Goal: Find specific page/section: Find specific page/section

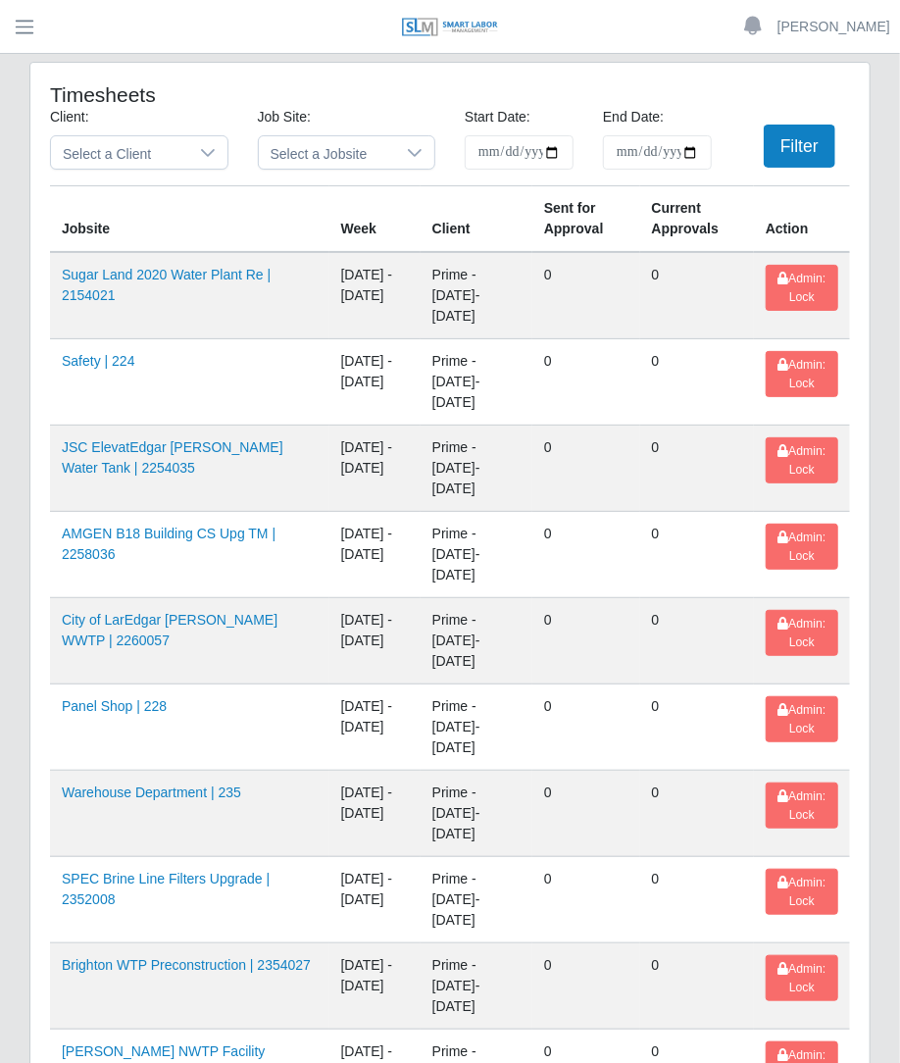
click at [55, 40] on header "Betzaida Palacio Account Settings Logout" at bounding box center [450, 27] width 900 height 54
click at [42, 36] on button "button" at bounding box center [24, 27] width 49 height 32
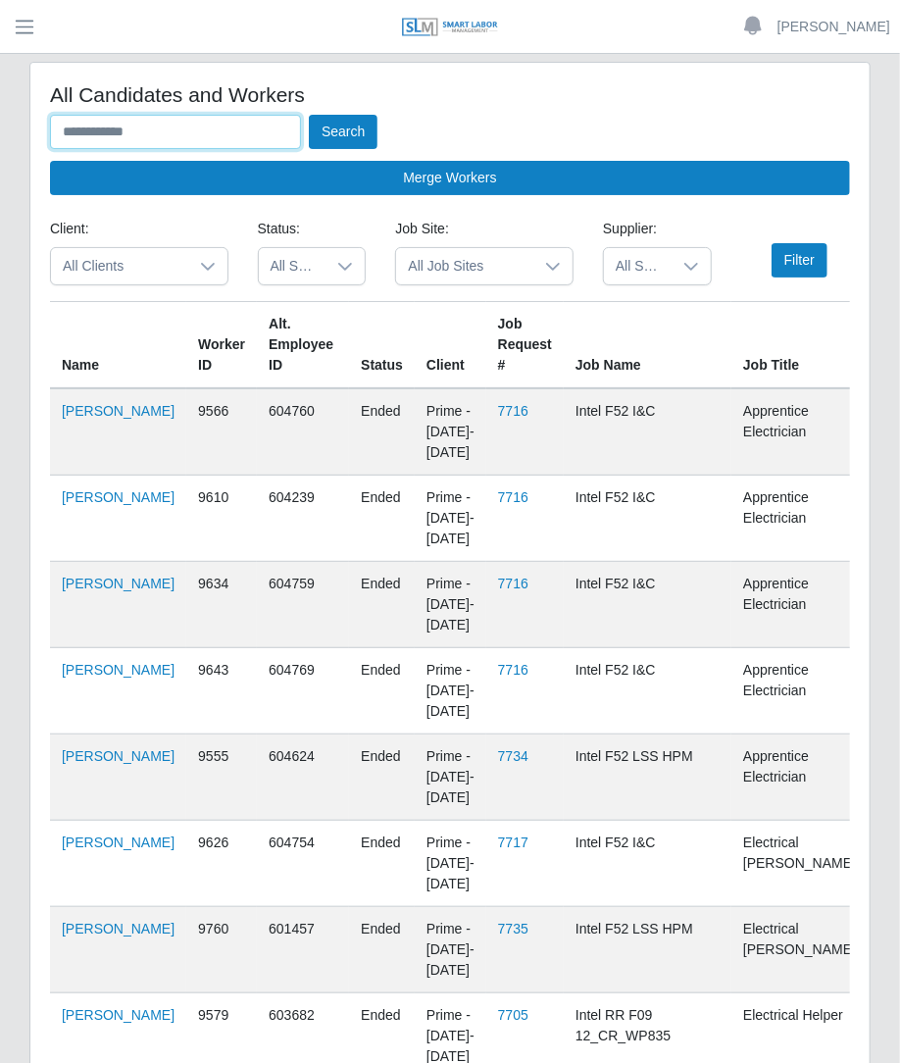
click at [139, 131] on input "text" at bounding box center [175, 132] width 251 height 34
type input "******"
click at [309, 115] on button "Search" at bounding box center [343, 132] width 69 height 34
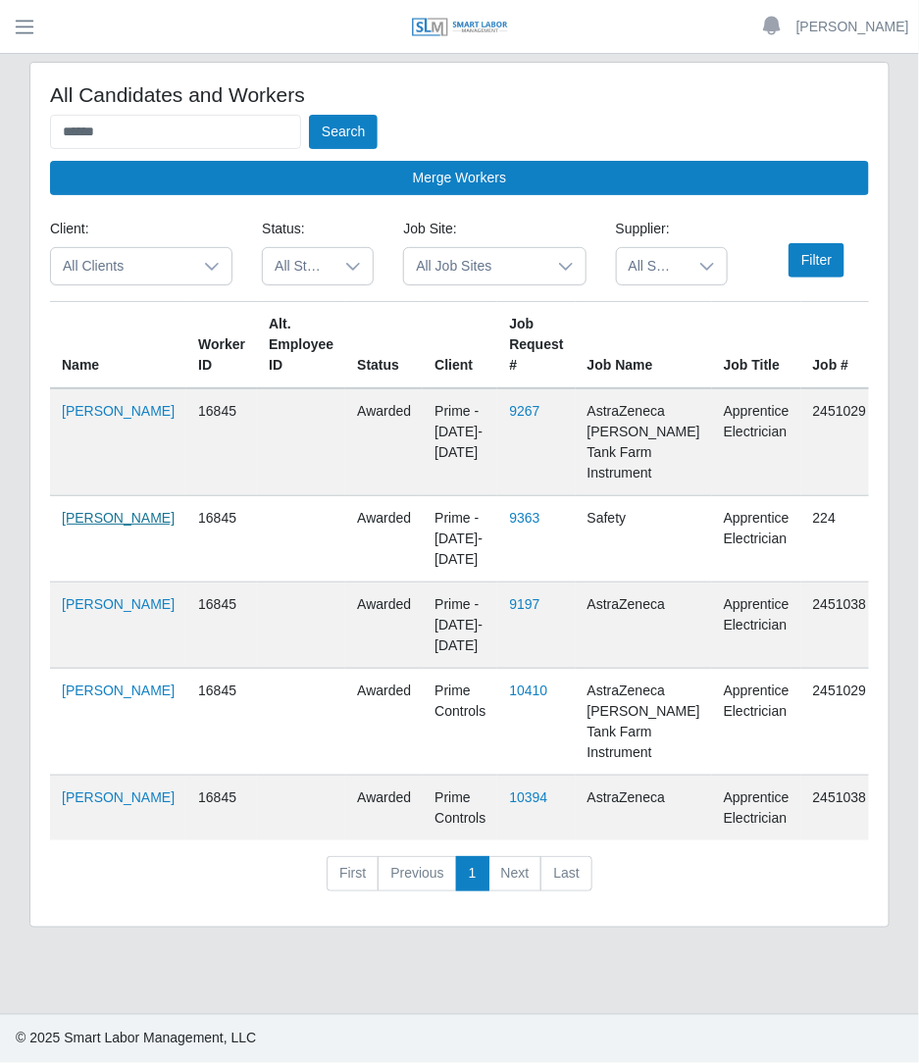
click at [69, 526] on link "[PERSON_NAME]" at bounding box center [118, 518] width 113 height 16
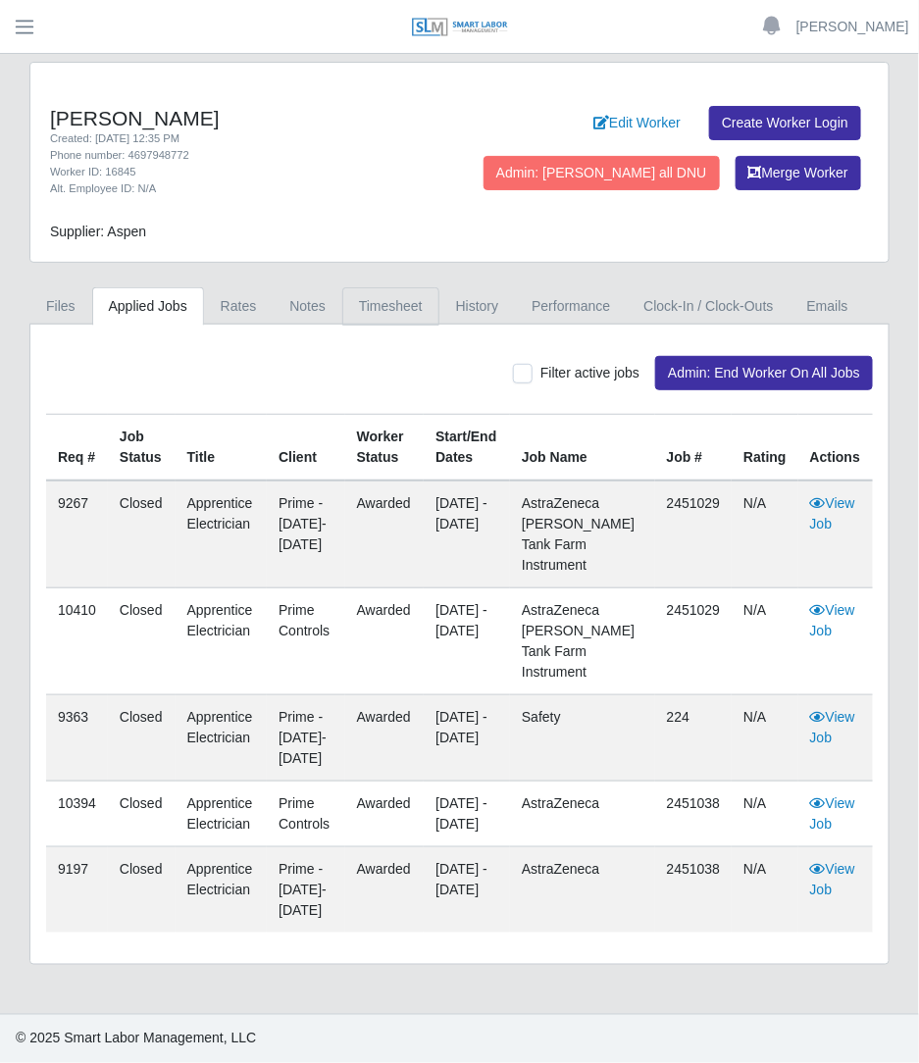
click at [382, 309] on link "Timesheet" at bounding box center [390, 306] width 97 height 38
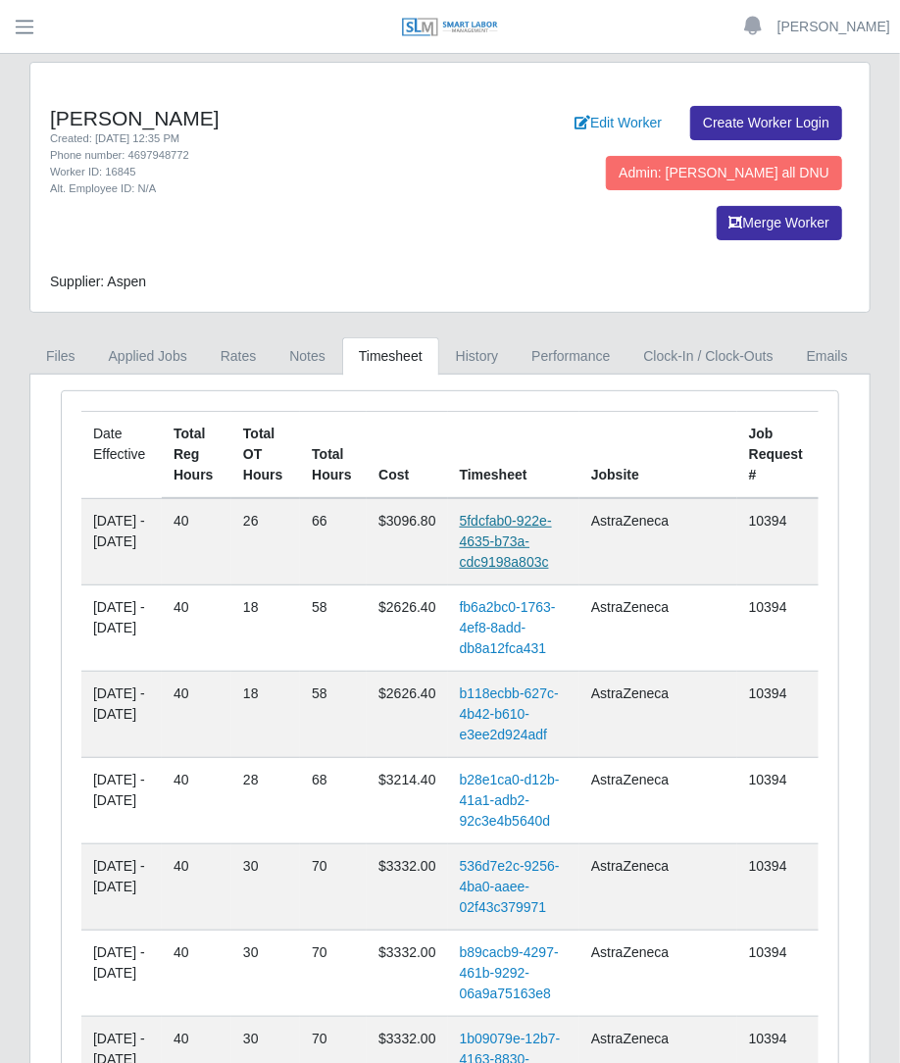
click at [522, 513] on link "5fdcfab0-922e-4635-b73a-cdc9198a803c" at bounding box center [506, 541] width 92 height 57
